Goal: Transaction & Acquisition: Purchase product/service

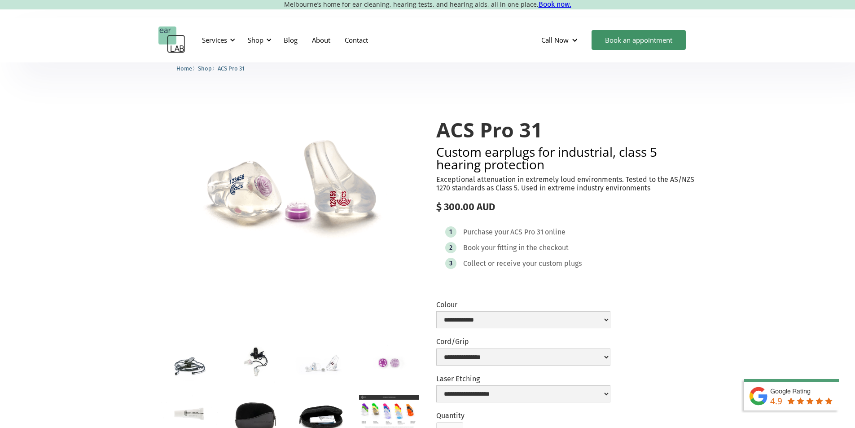
click at [541, 237] on div "ACS Pro 31" at bounding box center [527, 232] width 33 height 9
drag, startPoint x: 444, startPoint y: 217, endPoint x: 480, endPoint y: 216, distance: 35.5
click at [480, 213] on div "$ 300.00 AUD" at bounding box center [566, 207] width 261 height 12
click at [606, 176] on p "Exceptional attenuation in extremely loud environments. Tested to the AS/NZS 12…" at bounding box center [566, 183] width 261 height 17
drag, startPoint x: 624, startPoint y: 153, endPoint x: 658, endPoint y: 155, distance: 34.2
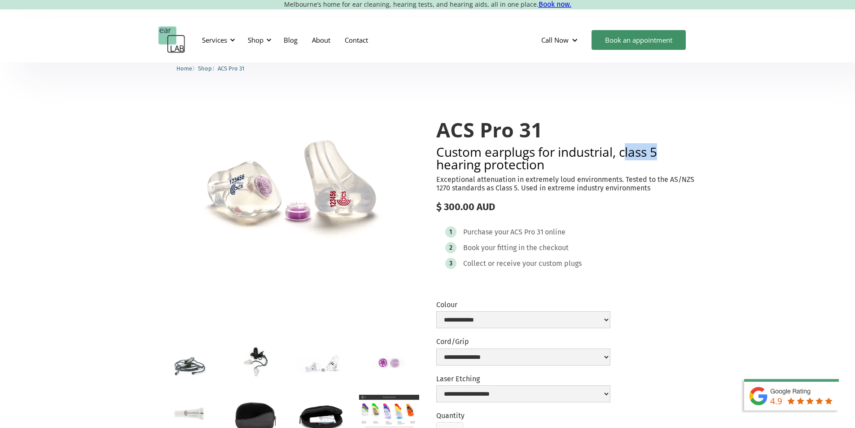
click at [658, 155] on h2 "Custom earplugs for industrial, class 5 hearing protection" at bounding box center [566, 157] width 261 height 25
drag, startPoint x: 576, startPoint y: 172, endPoint x: 543, endPoint y: 150, distance: 39.6
click at [569, 169] on div "**********" at bounding box center [566, 296] width 261 height 391
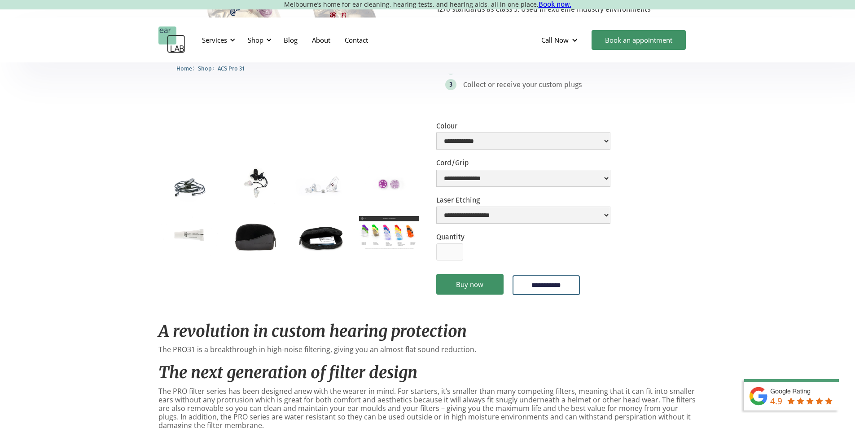
scroll to position [45, 0]
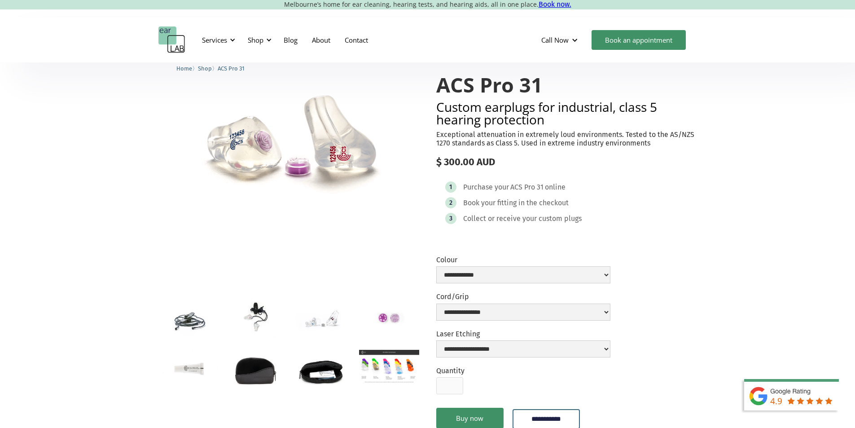
click at [632, 140] on p "Exceptional attenuation in extremely loud environments. Tested to the AS/NZS 12…" at bounding box center [566, 138] width 261 height 17
drag, startPoint x: 537, startPoint y: 198, endPoint x: 547, endPoint y: 197, distance: 10.4
click at [547, 193] on div "1 Purchase your ACS Pro 31 online" at bounding box center [506, 186] width 122 height 11
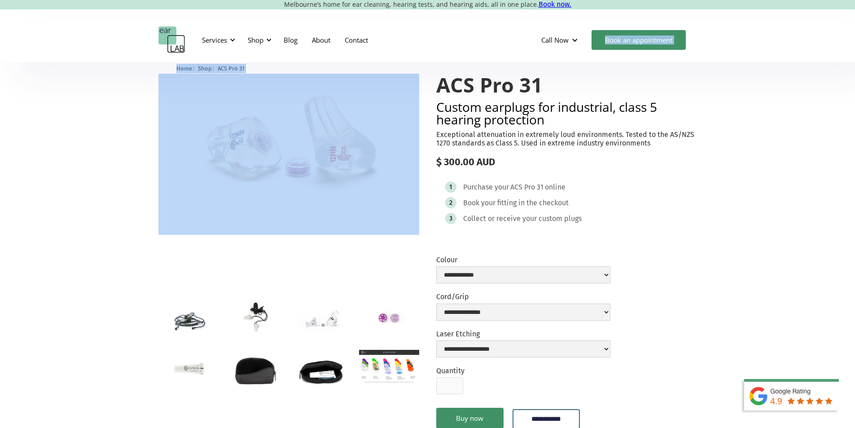
drag, startPoint x: 385, startPoint y: 114, endPoint x: 370, endPoint y: 124, distance: 17.8
click at [253, 314] on img "open lightbox" at bounding box center [255, 318] width 60 height 40
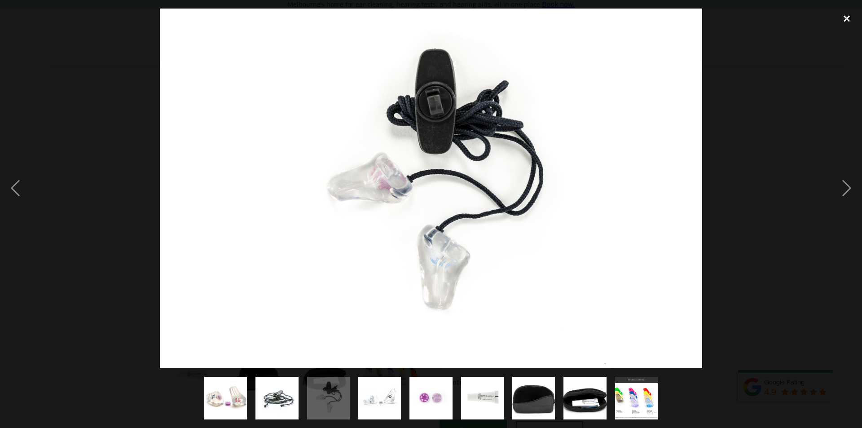
click at [840, 15] on div "close lightbox" at bounding box center [847, 19] width 31 height 20
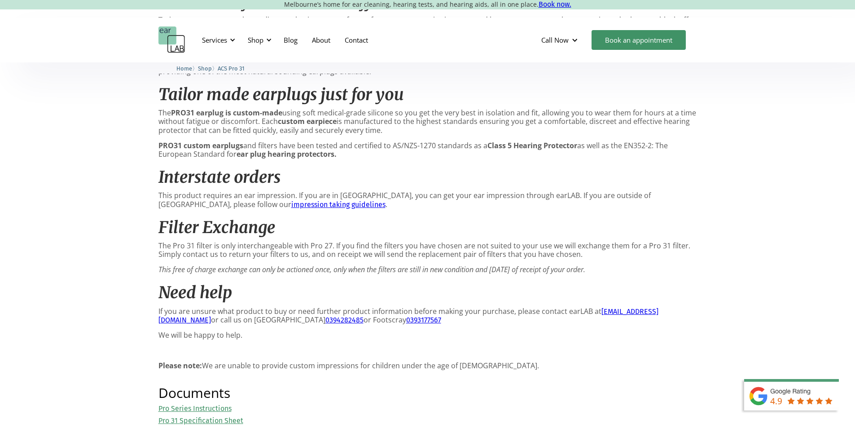
scroll to position [674, 0]
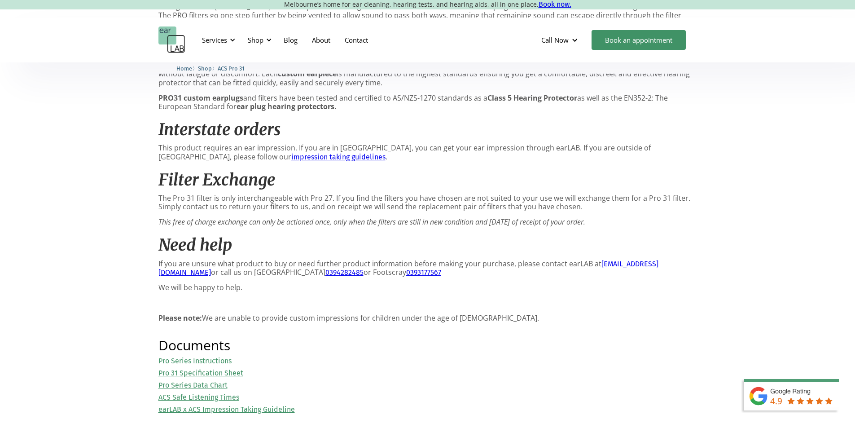
click at [291, 161] on link "impression taking guidelines" at bounding box center [338, 157] width 94 height 9
